Goal: Task Accomplishment & Management: Manage account settings

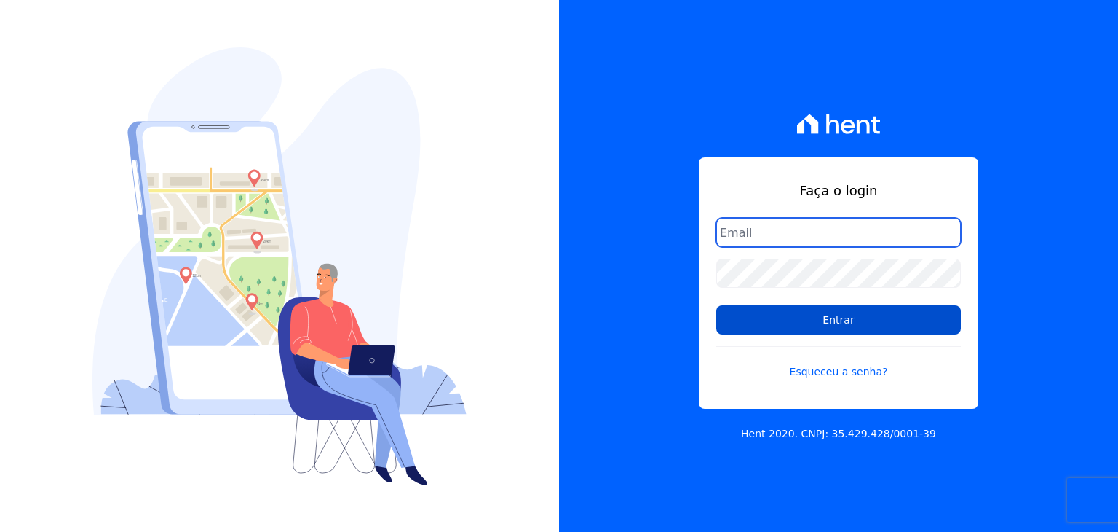
type input "guilherme.farias@priori.com.vc"
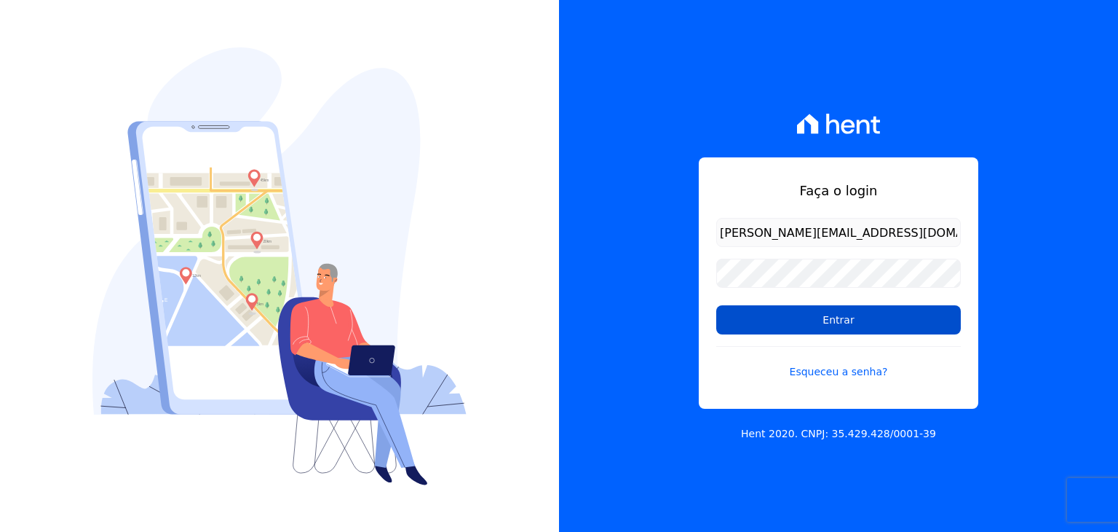
click at [746, 323] on input "Entrar" at bounding box center [839, 319] width 245 height 29
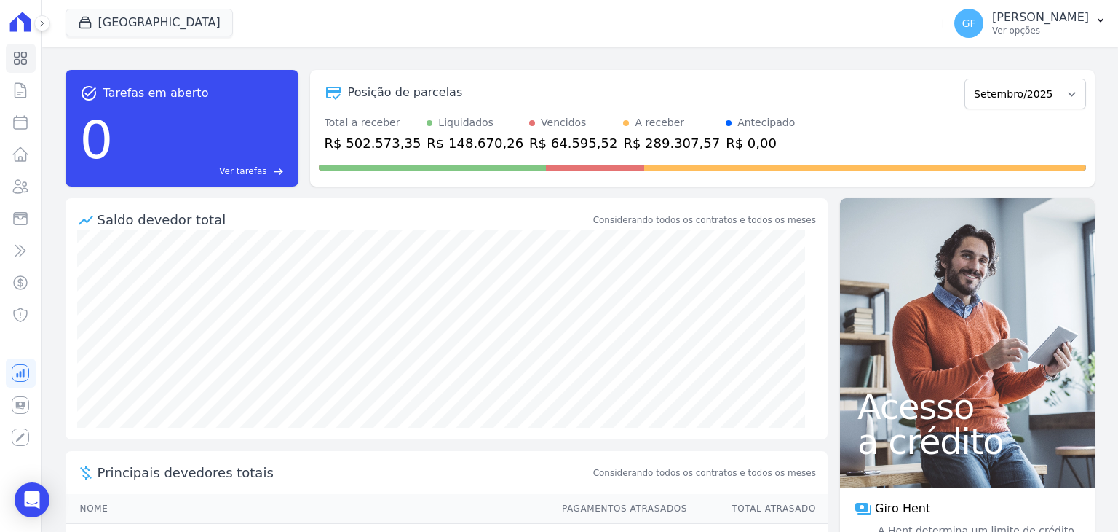
click at [36, 23] on button at bounding box center [42, 23] width 16 height 16
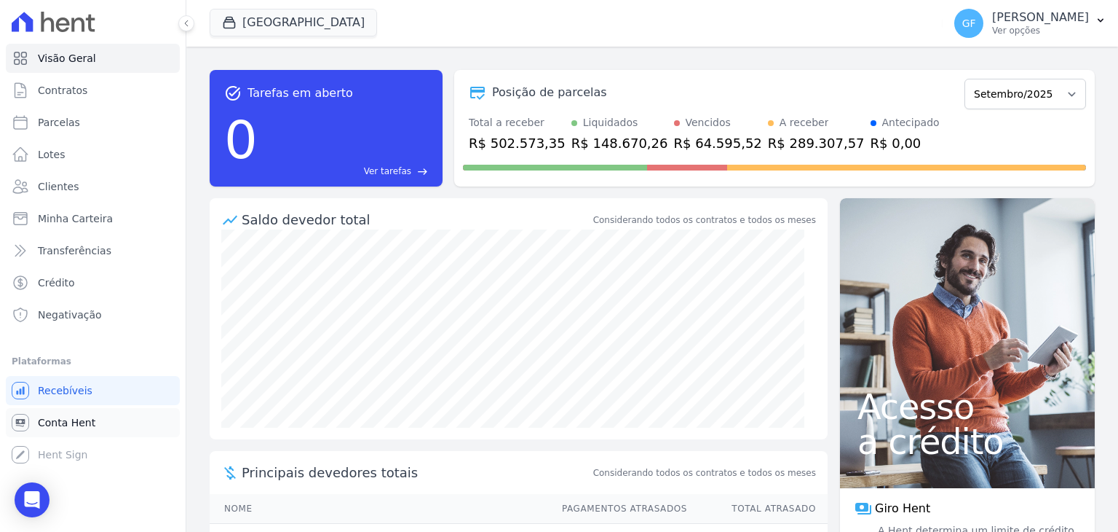
click at [58, 423] on span "Conta Hent" at bounding box center [67, 422] width 58 height 15
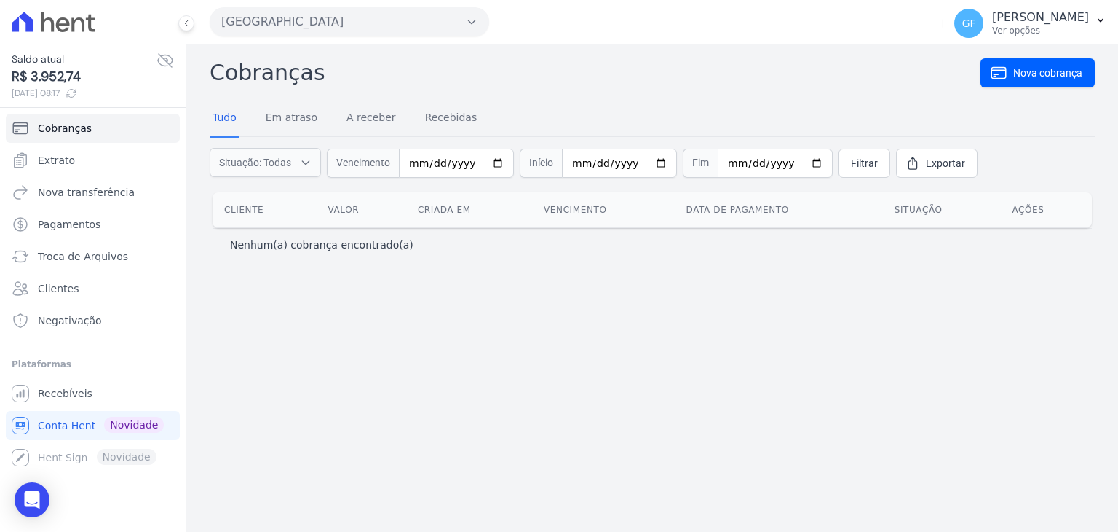
click at [171, 59] on icon at bounding box center [165, 60] width 17 height 17
click at [68, 288] on span "Clientes" at bounding box center [58, 288] width 41 height 15
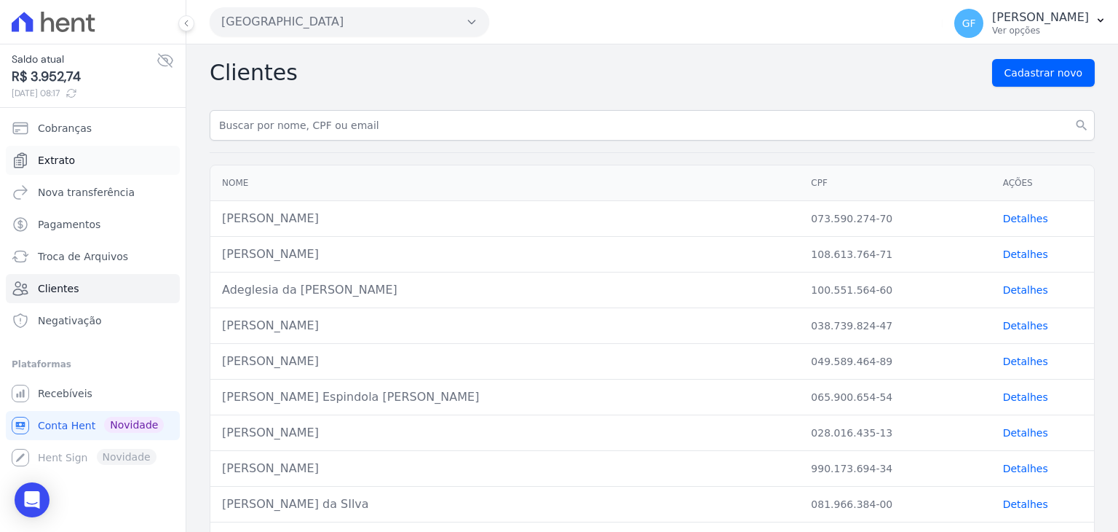
click at [77, 160] on link "Extrato" at bounding box center [93, 160] width 174 height 29
